Goal: Information Seeking & Learning: Learn about a topic

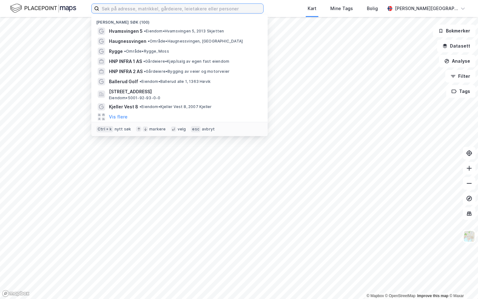
click at [193, 9] on input at bounding box center [181, 8] width 164 height 9
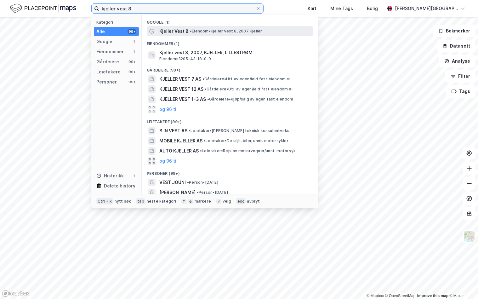
type input "kjeller vest 8"
click at [198, 32] on span "• [PERSON_NAME] Vest 8, 2007 [PERSON_NAME]" at bounding box center [226, 31] width 72 height 5
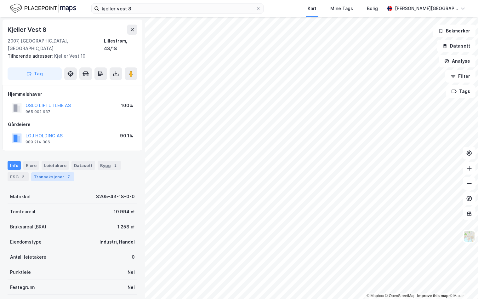
click at [47, 172] on div "Transaksjoner 7" at bounding box center [52, 176] width 43 height 9
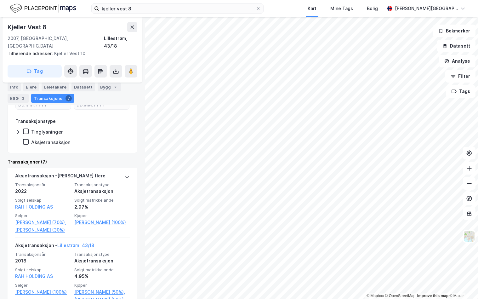
scroll to position [68, 0]
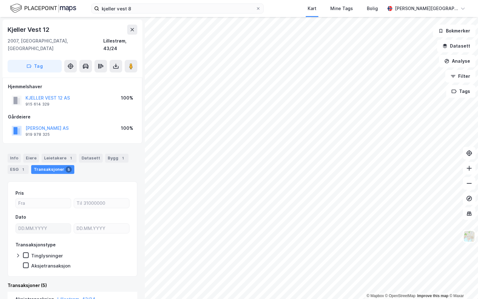
scroll to position [136, 0]
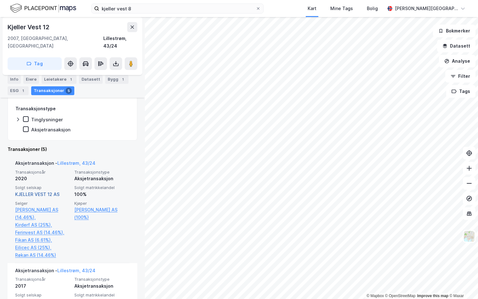
click at [41, 191] on link "KJELLER VEST 12 AS" at bounding box center [37, 193] width 44 height 5
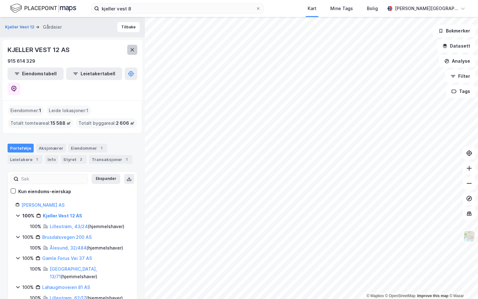
click at [132, 49] on icon at bounding box center [132, 49] width 3 height 3
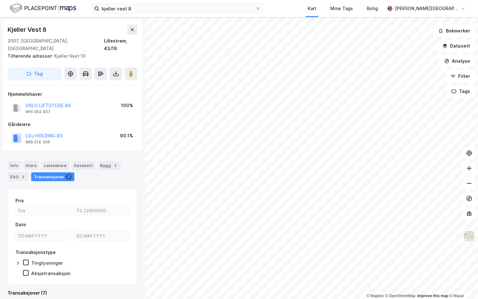
scroll to position [0, 0]
click at [459, 45] on button "Datasett" at bounding box center [456, 46] width 38 height 13
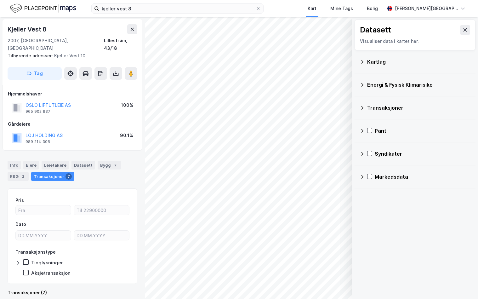
click at [363, 62] on icon at bounding box center [362, 61] width 2 height 3
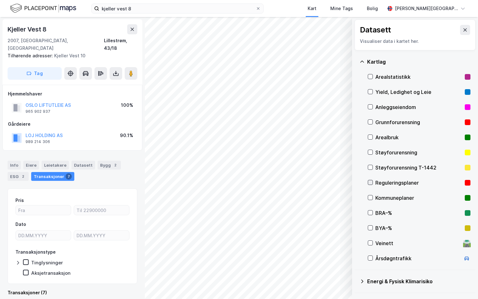
click at [371, 184] on icon at bounding box center [370, 182] width 4 height 4
click at [372, 183] on icon at bounding box center [370, 182] width 4 height 4
click at [370, 198] on icon at bounding box center [370, 197] width 3 height 2
click at [370, 180] on div at bounding box center [370, 182] width 5 height 5
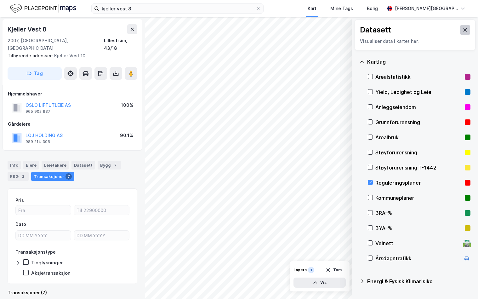
click at [462, 29] on icon at bounding box center [464, 29] width 5 height 5
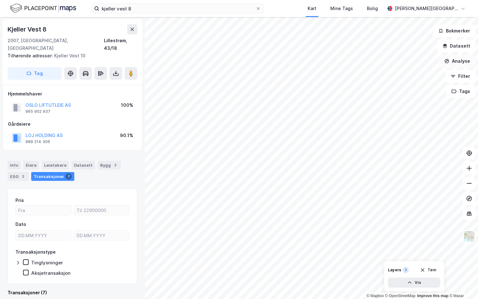
click at [451, 60] on button "Analyse" at bounding box center [457, 61] width 37 height 13
click at [398, 73] on div "Tegn område" at bounding box center [402, 74] width 55 height 5
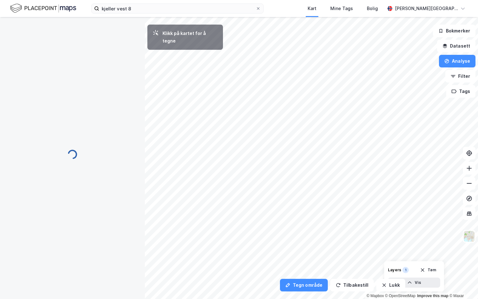
scroll to position [0, 0]
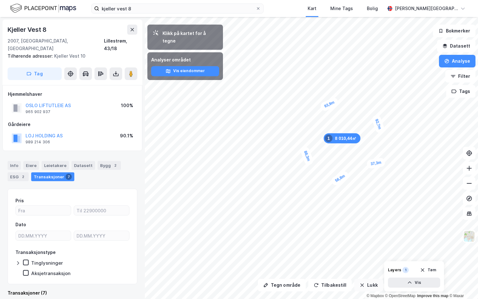
click at [372, 283] on button "Lukk" at bounding box center [368, 285] width 29 height 13
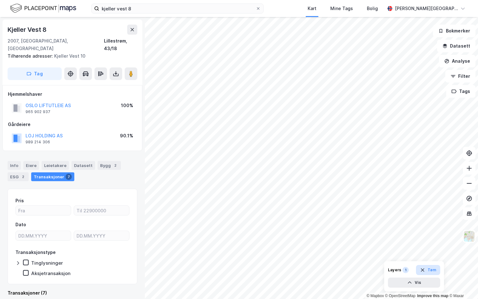
click at [427, 270] on button "Tøm" at bounding box center [428, 270] width 24 height 10
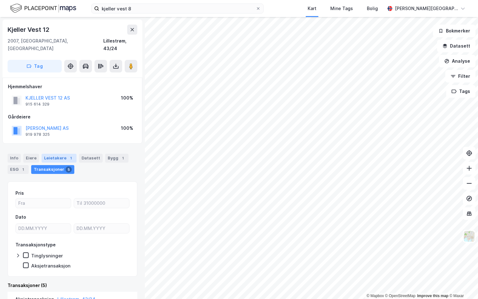
click at [51, 154] on div "Leietakere 1" at bounding box center [59, 158] width 35 height 9
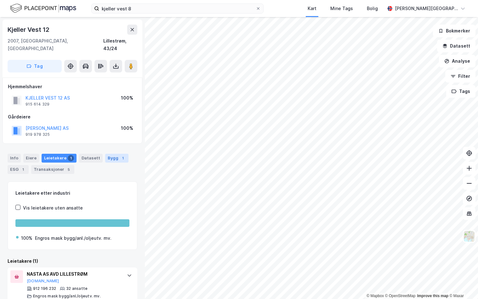
click at [108, 154] on div "Bygg 1" at bounding box center [116, 158] width 23 height 9
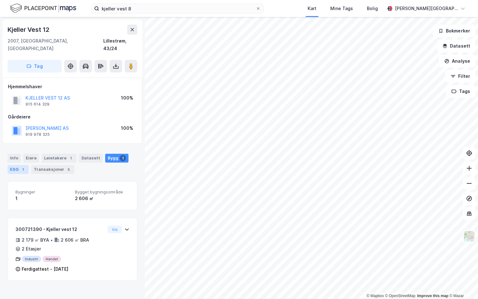
click at [21, 166] on div "1" at bounding box center [23, 169] width 6 height 6
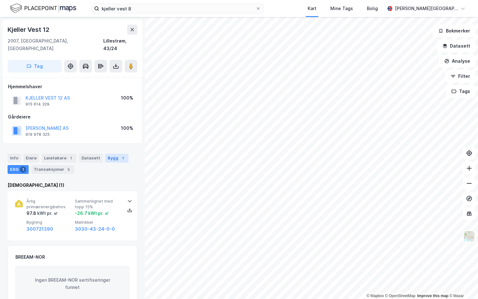
click at [110, 154] on div "Bygg 1" at bounding box center [116, 158] width 23 height 9
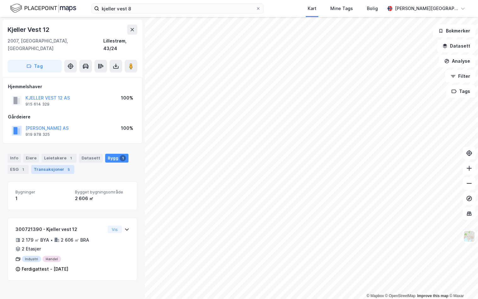
click at [46, 165] on div "Transaksjoner 5" at bounding box center [52, 169] width 43 height 9
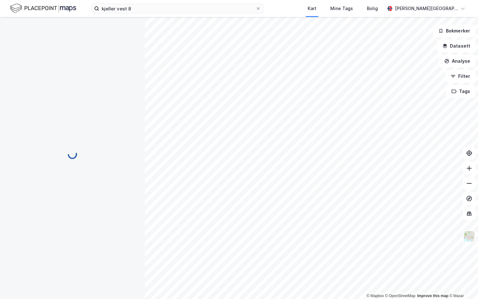
scroll to position [0, 0]
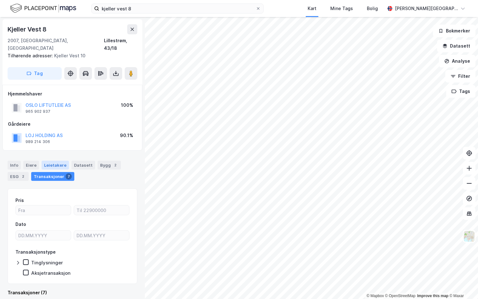
click at [47, 161] on div "Leietakere" at bounding box center [55, 165] width 27 height 9
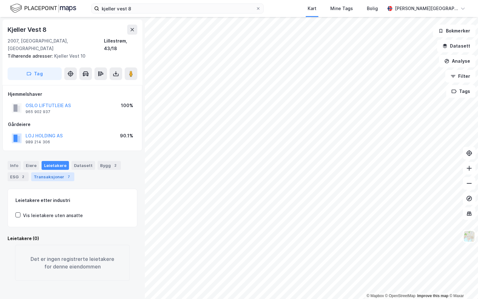
click at [52, 172] on div "Transaksjoner 7" at bounding box center [52, 176] width 43 height 9
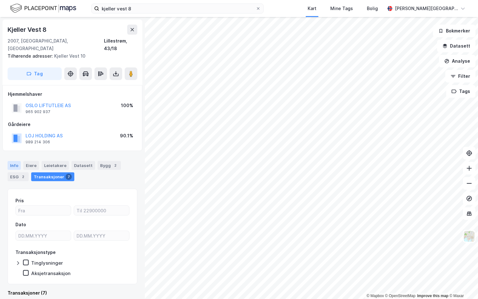
click at [17, 161] on div "Info" at bounding box center [14, 165] width 13 height 9
